Goal: Find specific page/section

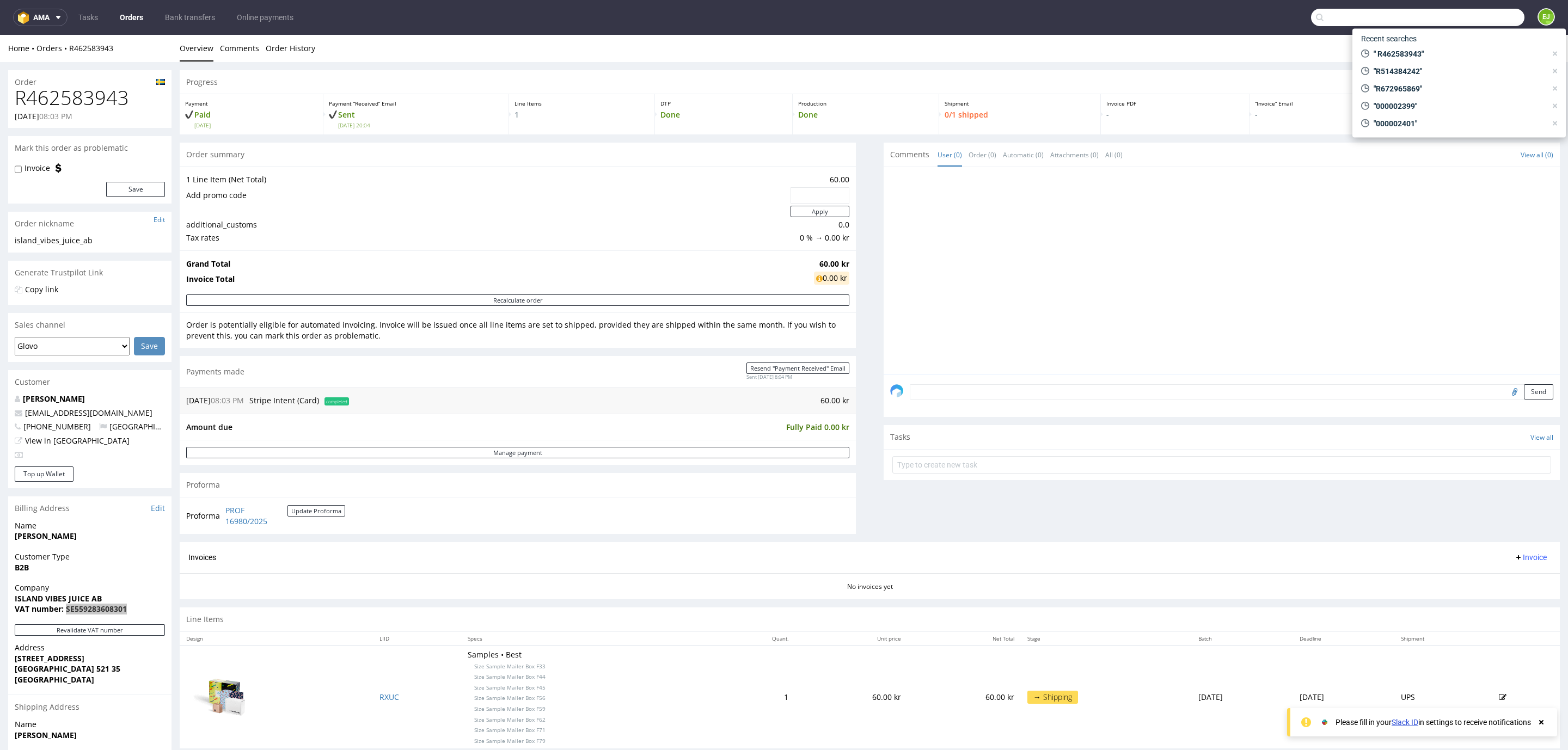
click at [1473, 12] on input "text" at bounding box center [1417, 17] width 214 height 18
paste input "Soolé"
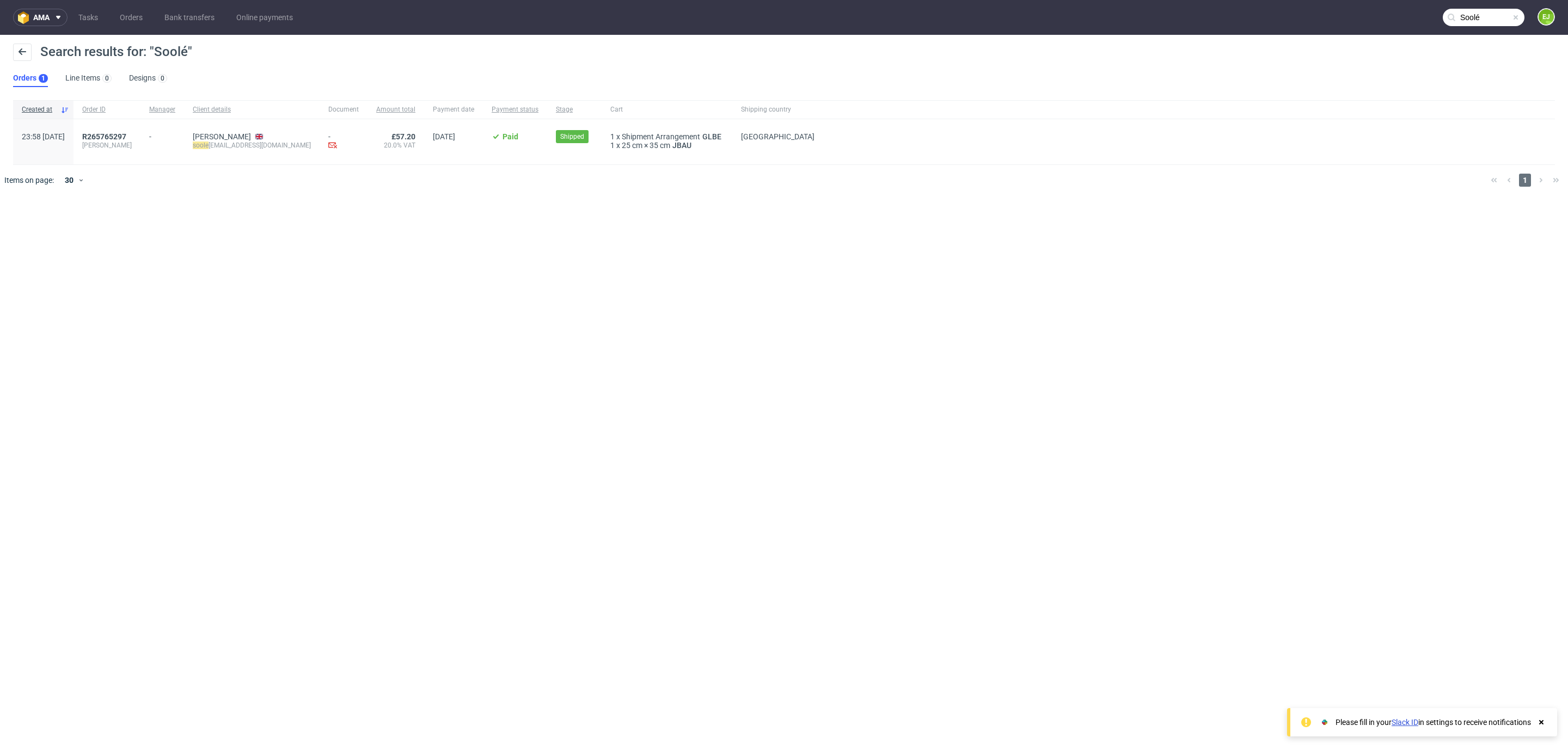
click at [1484, 31] on nav "ama Tasks Orders Bank transfers Online payments [PERSON_NAME]" at bounding box center [784, 18] width 1568 height 35
click at [1483, 18] on input "Soolé" at bounding box center [1483, 17] width 81 height 18
click at [1483, 18] on input "Soolé" at bounding box center [1417, 17] width 214 height 18
paste input "Gimme Marketplace Ltd"
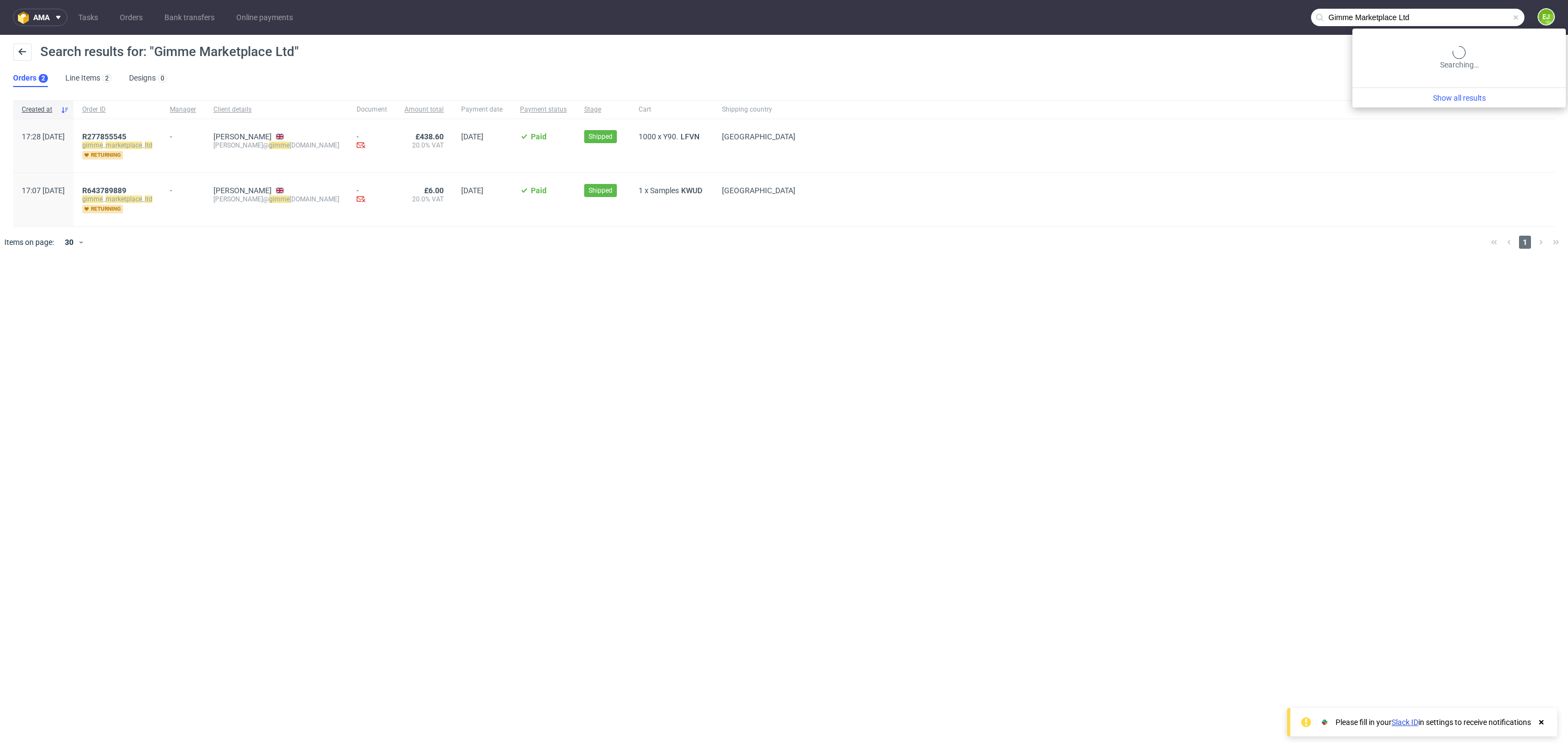
click at [1477, 15] on input "Gimme Marketplace Ltd" at bounding box center [1417, 17] width 214 height 18
paste input "B_PRP"
type input "GB_PRP"
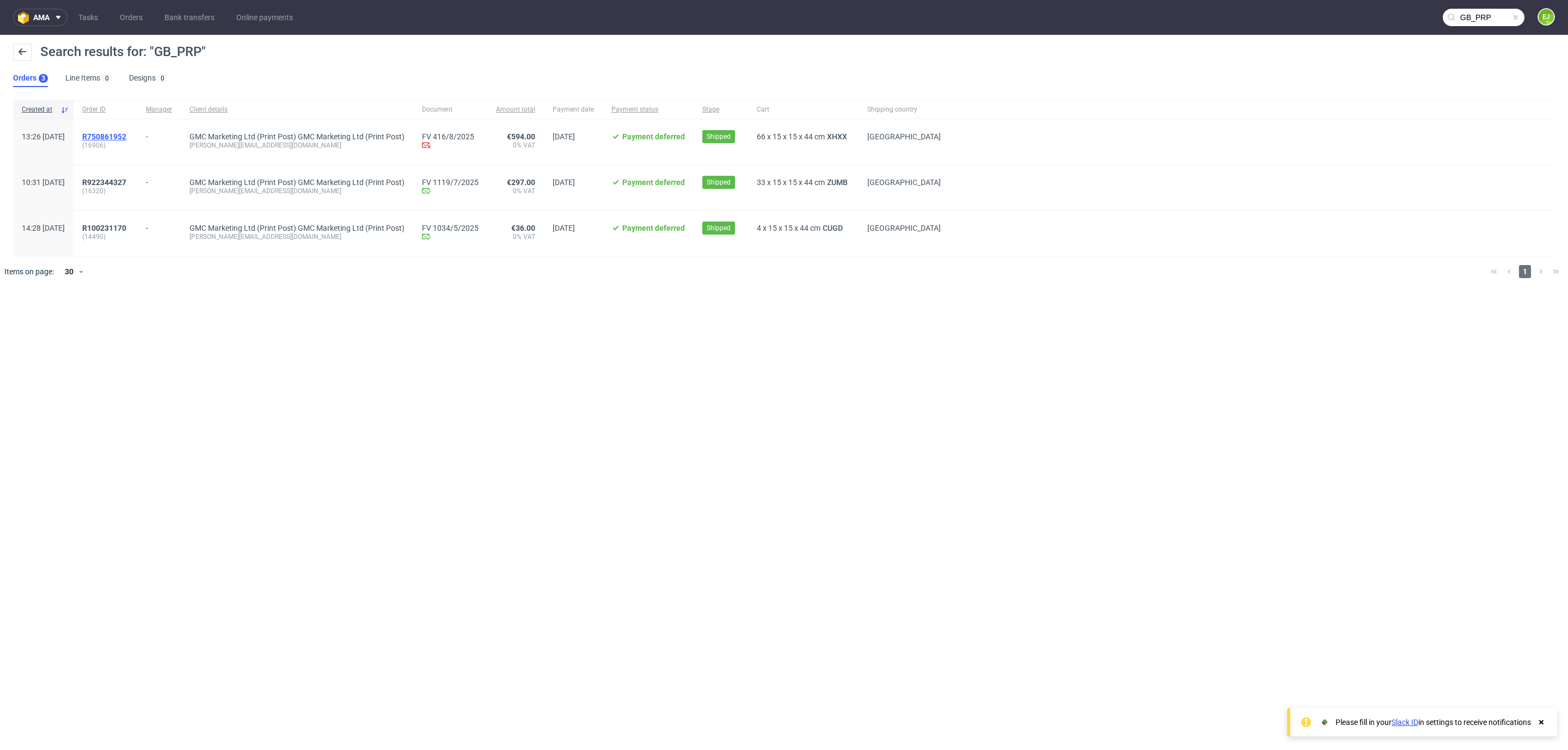
click at [121, 132] on span "R750861952" at bounding box center [104, 136] width 44 height 8
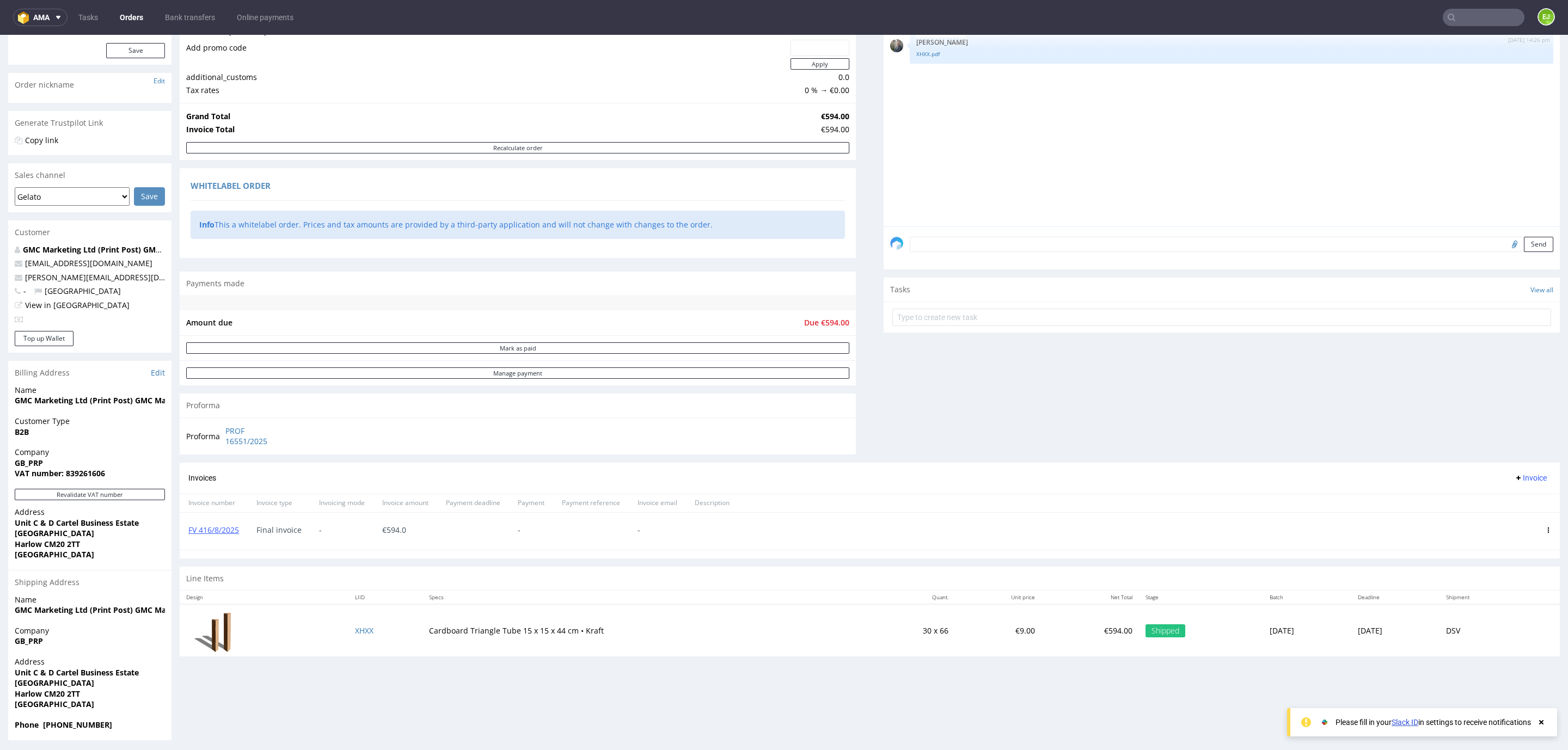
scroll to position [142, 0]
